Goal: Transaction & Acquisition: Purchase product/service

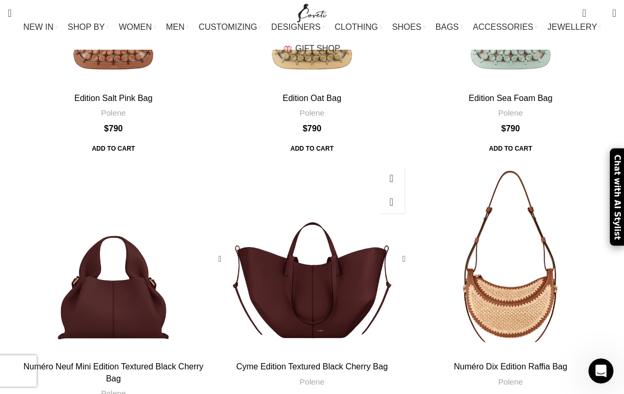
click at [298, 362] on link "Cyme Edition Textured Black Cherry Bag" at bounding box center [312, 366] width 152 height 9
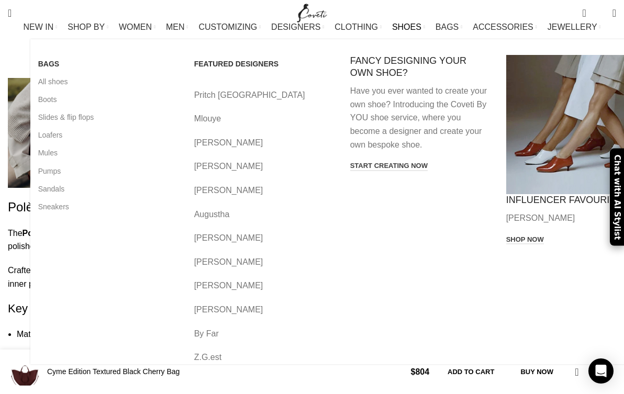
scroll to position [0, 425]
click at [392, 32] on span "SHOES" at bounding box center [406, 27] width 29 height 10
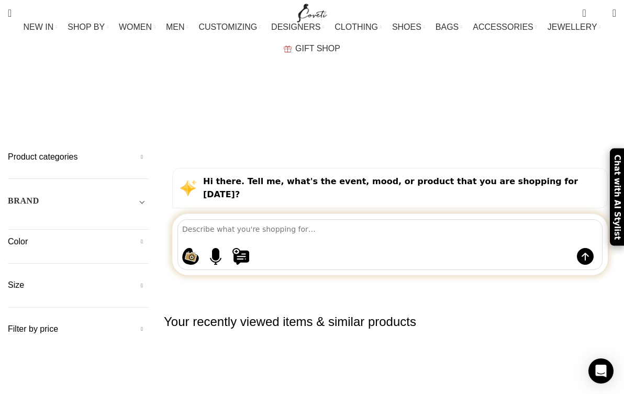
click at [392, 32] on span "SHOES" at bounding box center [406, 27] width 29 height 10
click at [264, 248] on button at bounding box center [400, 256] width 336 height 17
type textarea "boots"
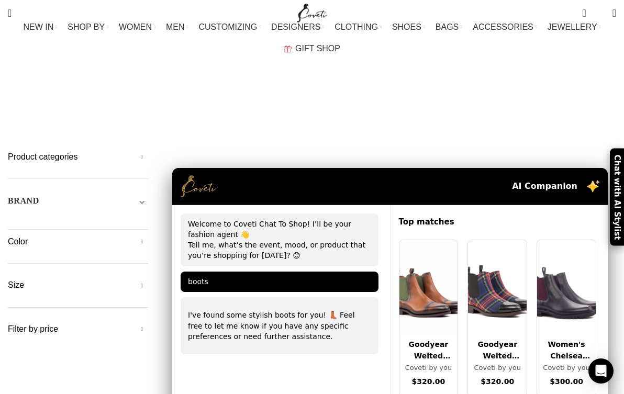
type textarea "wine colored boots"
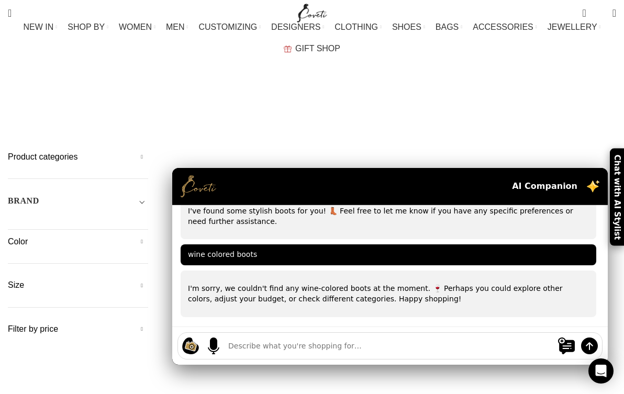
scroll to position [87, 0]
